Goal: Find specific page/section: Find specific page/section

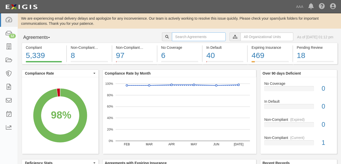
click at [172, 37] on input "text" at bounding box center [199, 36] width 54 height 9
type input "[PERSON_NAME]"
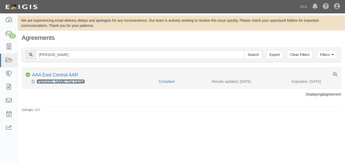
click at [72, 81] on link "[PERSON_NAME] Tire Center" at bounding box center [61, 81] width 48 height 4
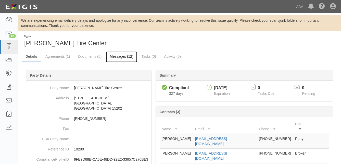
click at [122, 56] on link "Messages (12)" at bounding box center [121, 56] width 31 height 11
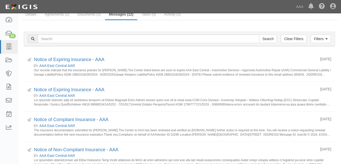
scroll to position [51, 0]
